Goal: Use online tool/utility: Utilize a website feature to perform a specific function

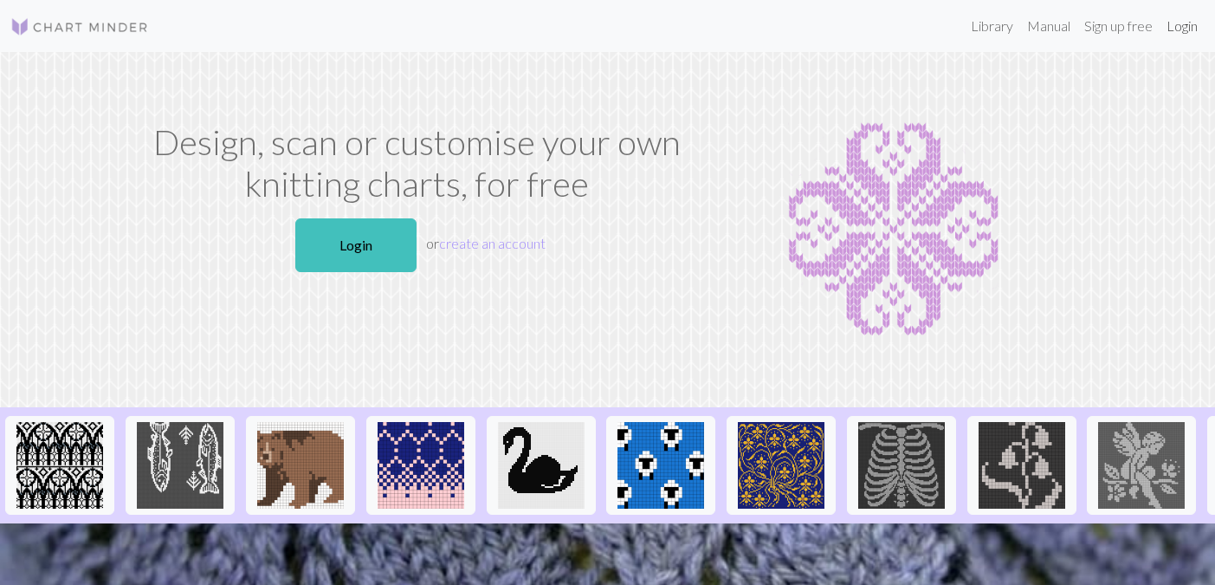
click at [1188, 26] on link "Login" at bounding box center [1182, 26] width 45 height 35
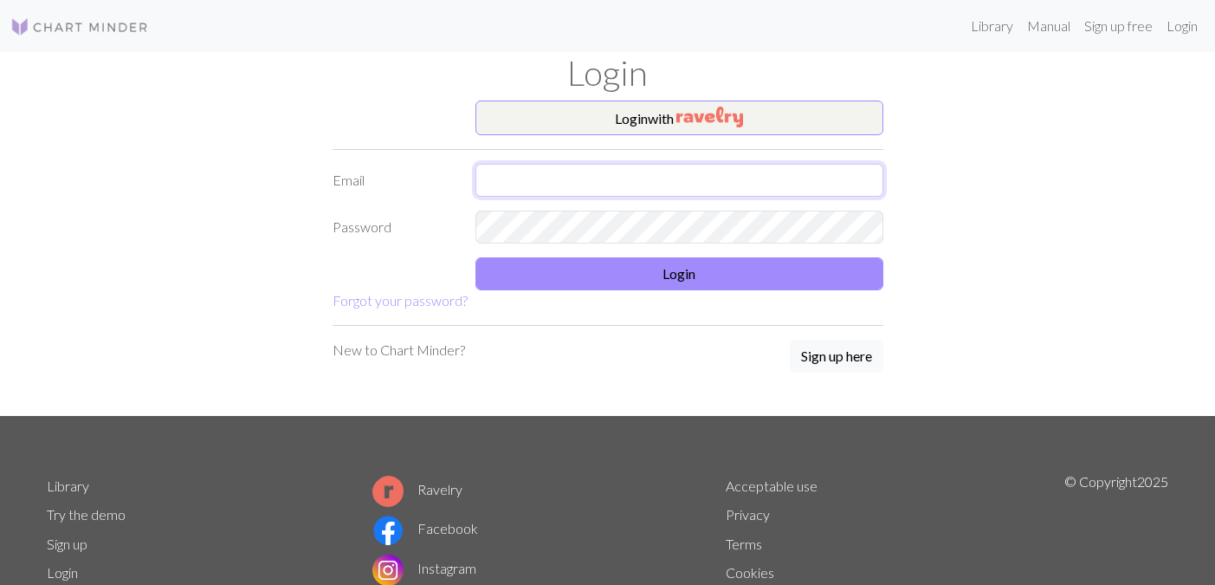
click at [612, 194] on input "text" at bounding box center [680, 180] width 408 height 33
type input "[EMAIL_ADDRESS][DOMAIN_NAME]"
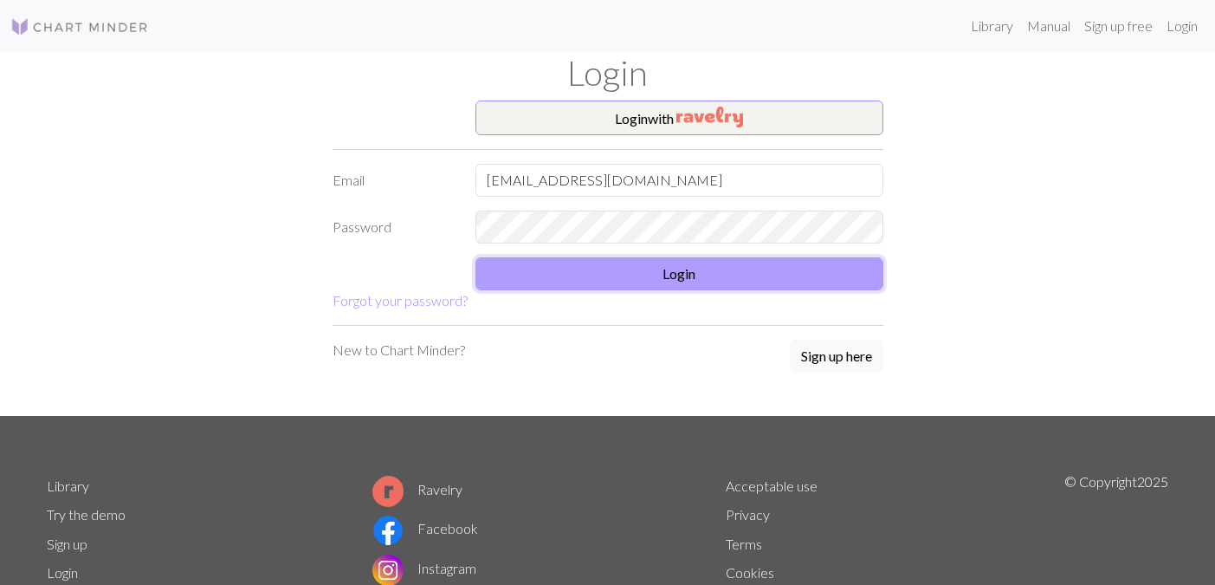
click at [608, 285] on button "Login" at bounding box center [680, 273] width 408 height 33
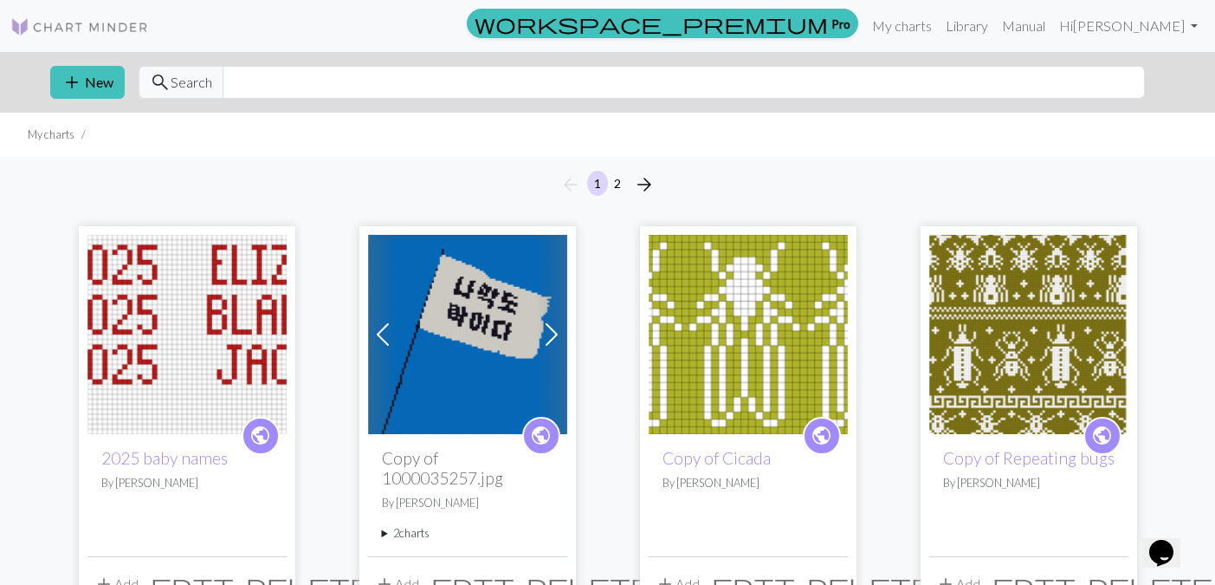
click at [183, 401] on img at bounding box center [186, 334] width 199 height 199
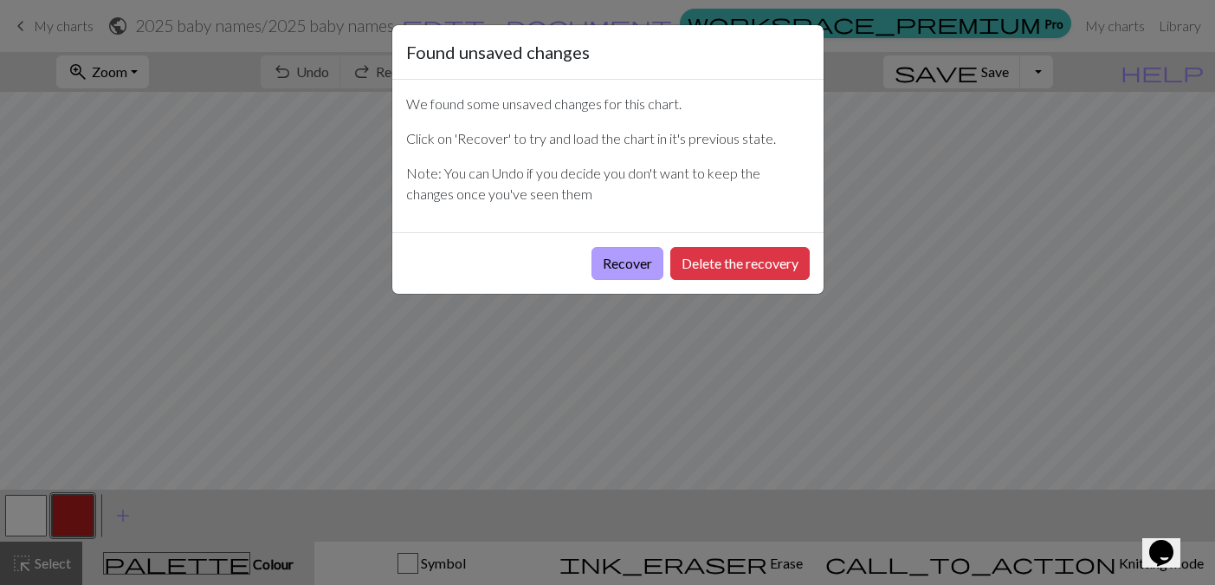
click at [629, 264] on button "Recover" at bounding box center [628, 263] width 72 height 33
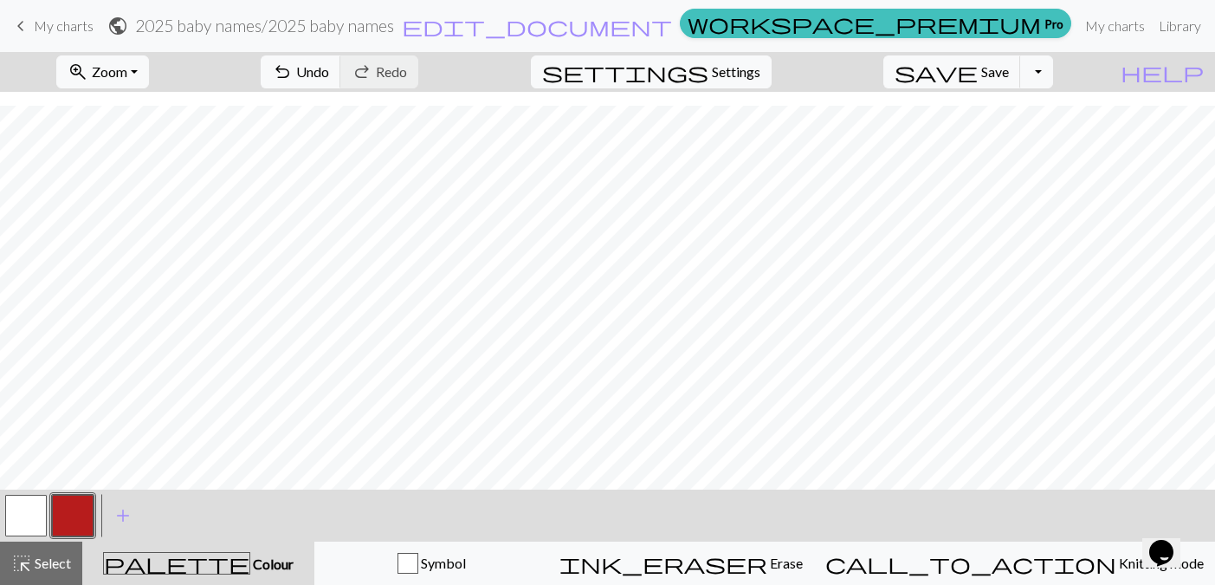
scroll to position [149, 173]
click at [24, 521] on button "button" at bounding box center [26, 516] width 42 height 42
click at [68, 511] on button "button" at bounding box center [73, 516] width 42 height 42
click at [127, 74] on span "Zoom" at bounding box center [110, 71] width 36 height 16
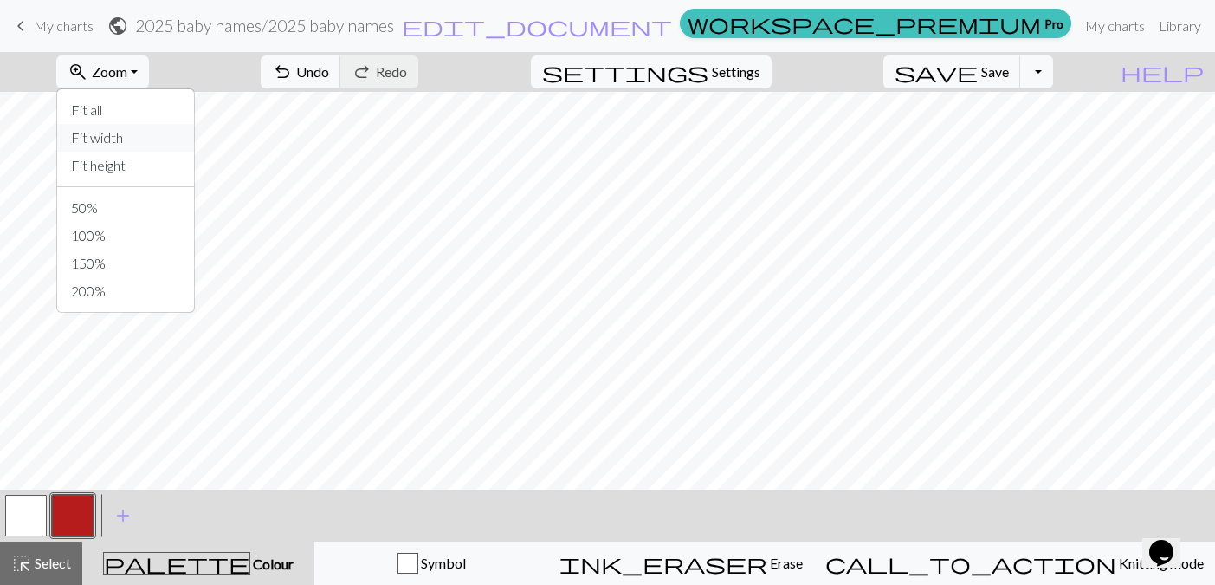
click at [168, 147] on button "Fit width" at bounding box center [125, 138] width 137 height 28
click at [127, 71] on span "Zoom" at bounding box center [110, 71] width 36 height 16
click at [176, 148] on button "Fit width" at bounding box center [125, 138] width 137 height 28
click at [127, 70] on span "Zoom" at bounding box center [110, 71] width 36 height 16
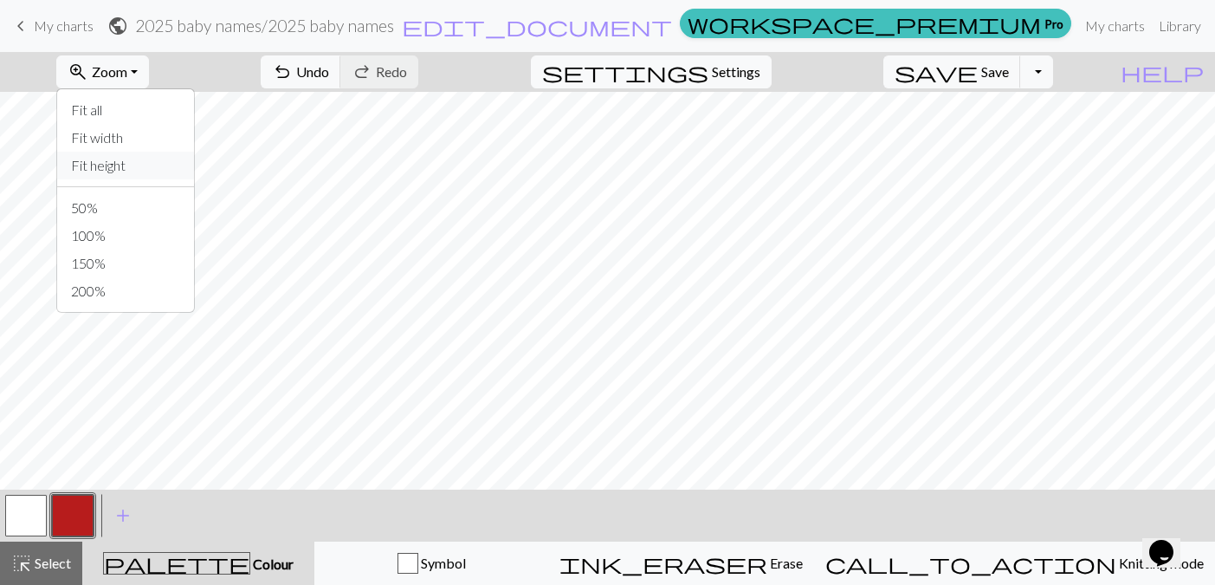
click at [148, 173] on button "Fit height" at bounding box center [125, 166] width 137 height 28
click at [44, 508] on button "button" at bounding box center [26, 516] width 42 height 42
